Goal: Task Accomplishment & Management: Use online tool/utility

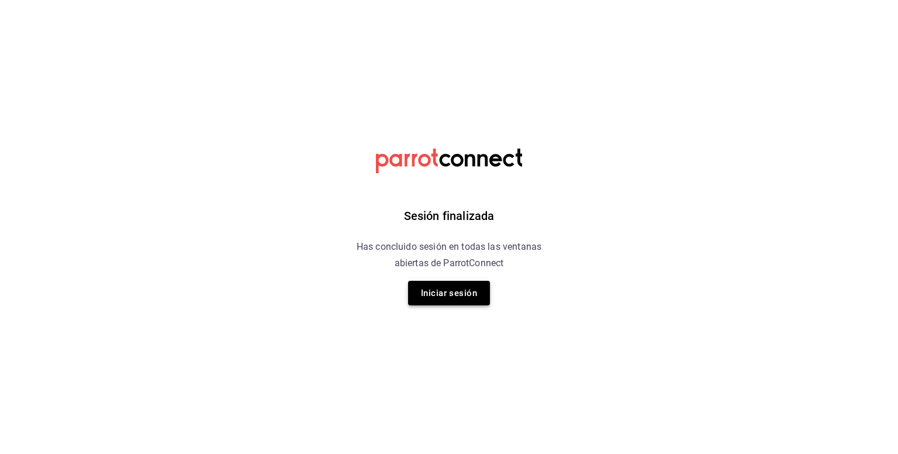
click at [483, 300] on button "Iniciar sesión" at bounding box center [449, 293] width 82 height 25
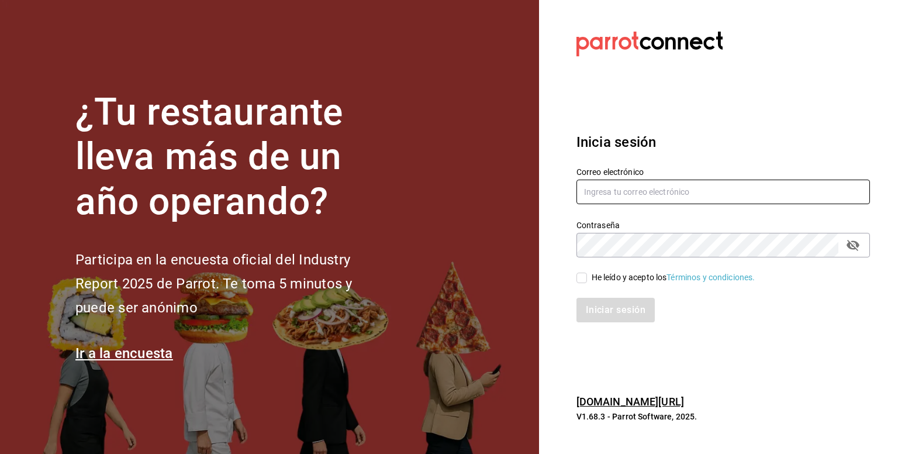
click at [601, 200] on input "text" at bounding box center [722, 191] width 293 height 25
type input "[EMAIL_ADDRESS][DOMAIN_NAME]"
click at [582, 278] on input "He leído y acepto los Términos y condiciones." at bounding box center [581, 277] width 11 height 11
checkbox input "true"
click at [611, 321] on button "Iniciar sesión" at bounding box center [615, 310] width 79 height 25
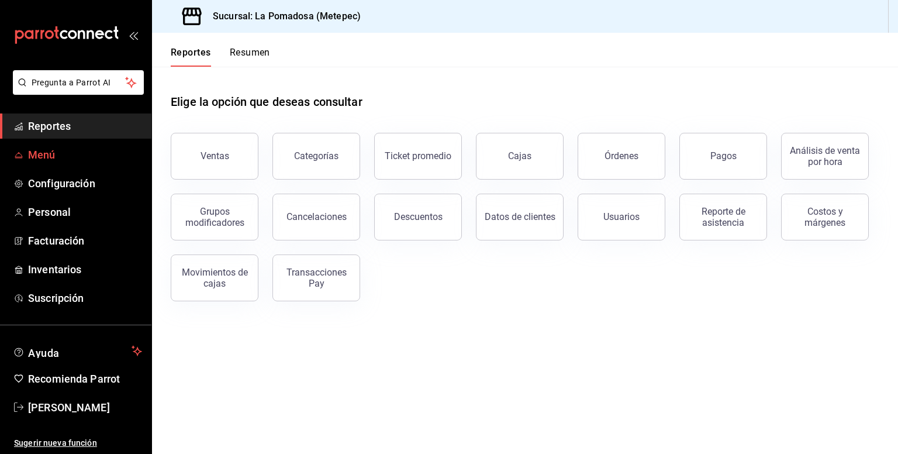
click at [50, 158] on span "Menú" at bounding box center [85, 155] width 114 height 16
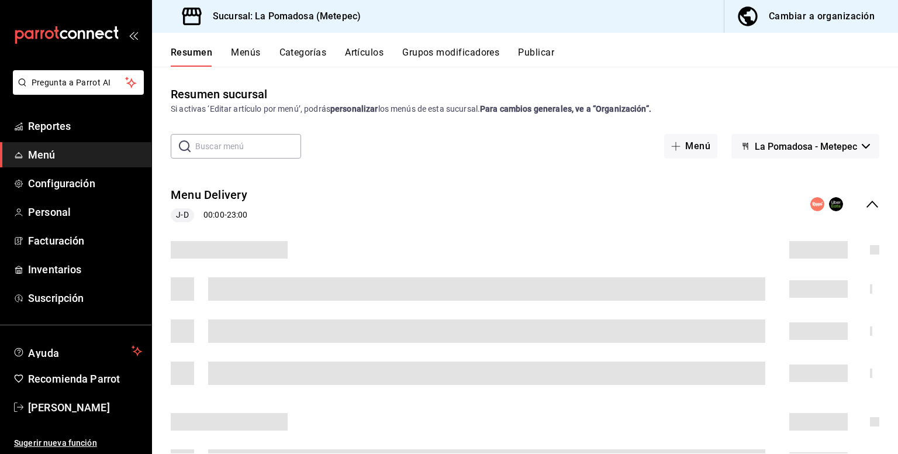
click at [374, 50] on button "Artículos" at bounding box center [364, 57] width 39 height 20
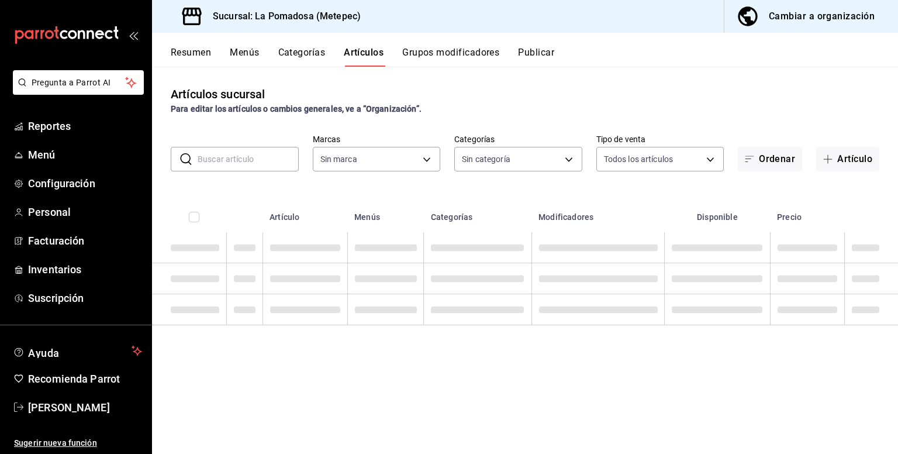
type input "26770a04-f713-4e61-b01c-a965f3f43d2a"
type input "d943e39c-3c76-416d-a752-8531798177b1,cac6379f-b581-4c4b-83ec-bcfc03b9aa83,15034…"
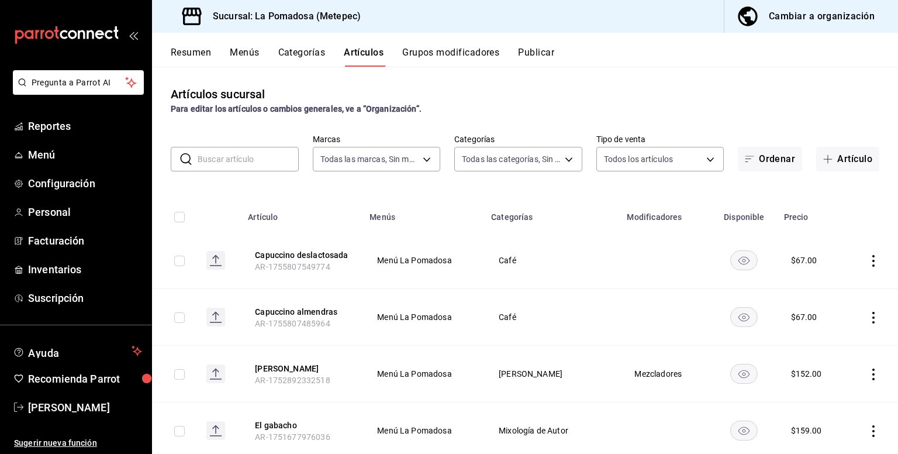
click at [257, 154] on input "text" at bounding box center [248, 158] width 101 height 23
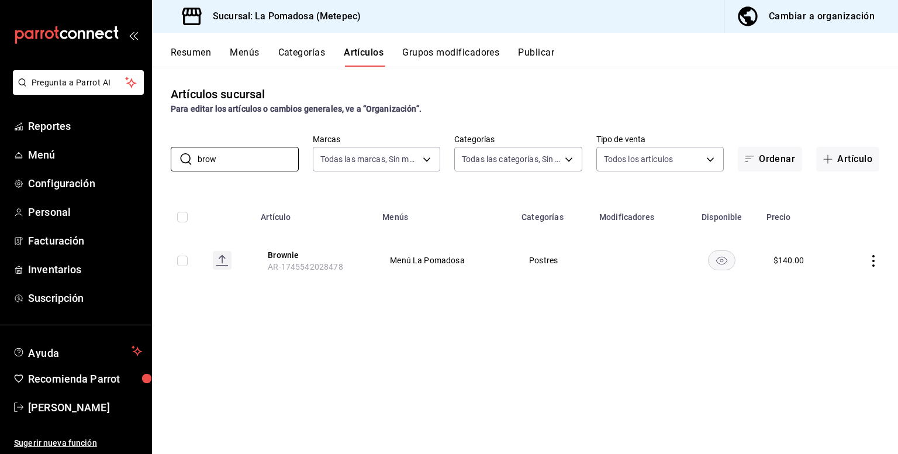
type input "brow"
